Goal: Check status: Check status

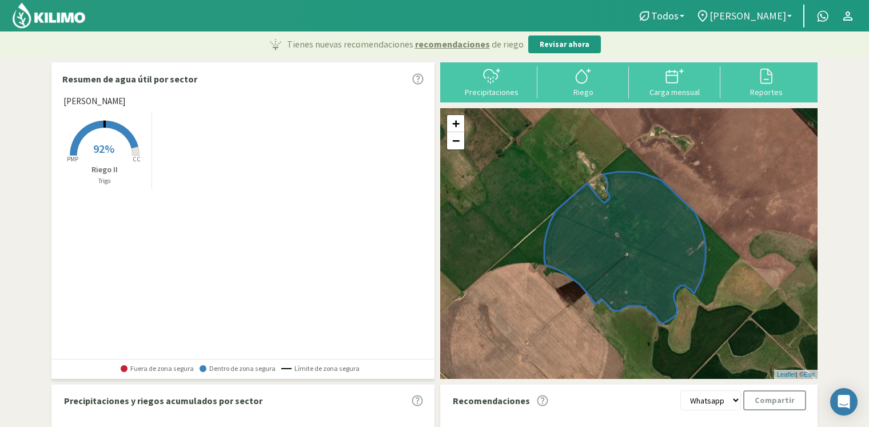
click at [764, 22] on link "[PERSON_NAME]" at bounding box center [744, 16] width 108 height 22
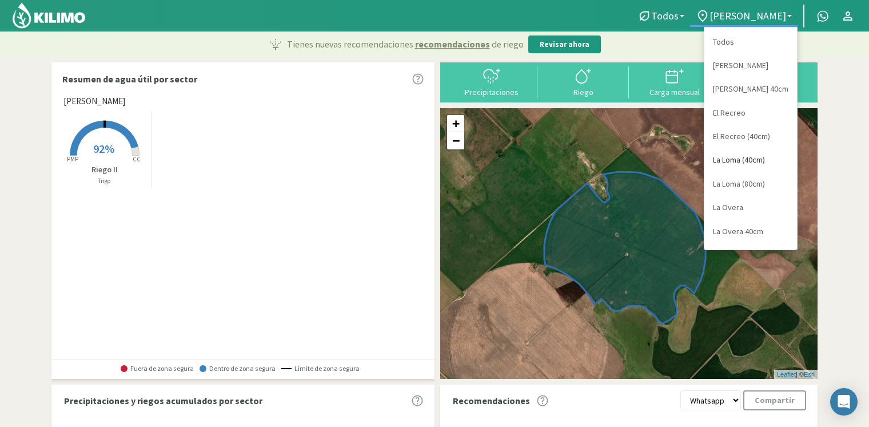
click at [743, 161] on link "La Loma (40cm)" at bounding box center [751, 159] width 93 height 23
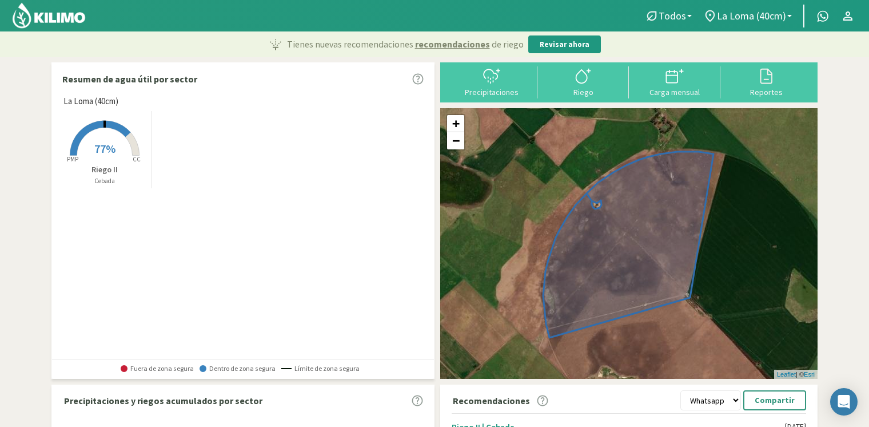
click at [117, 144] on rect at bounding box center [105, 157] width 92 height 92
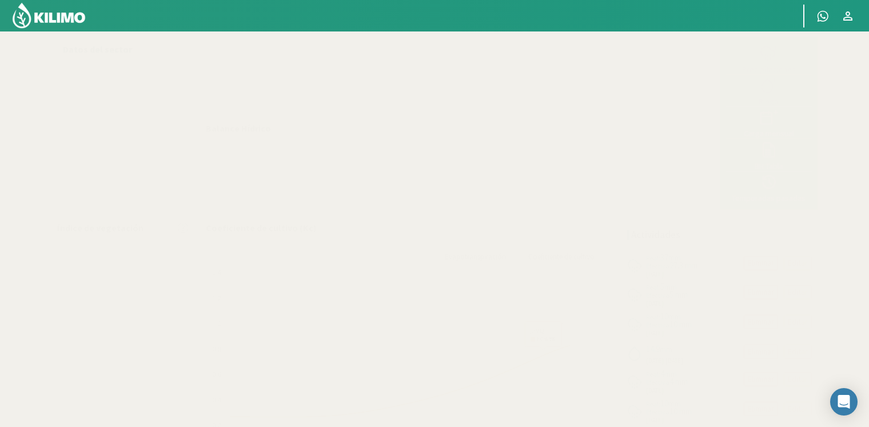
select select "4: Object"
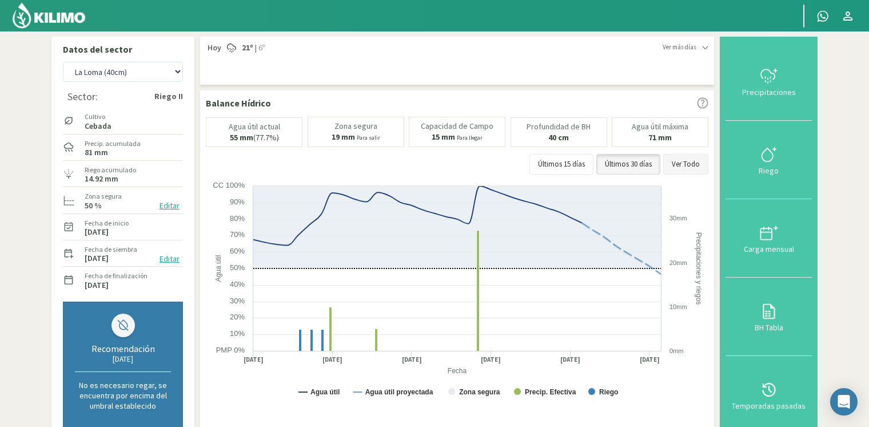
click at [677, 166] on button "Ver Todo" at bounding box center [685, 164] width 45 height 21
